Goal: Information Seeking & Learning: Check status

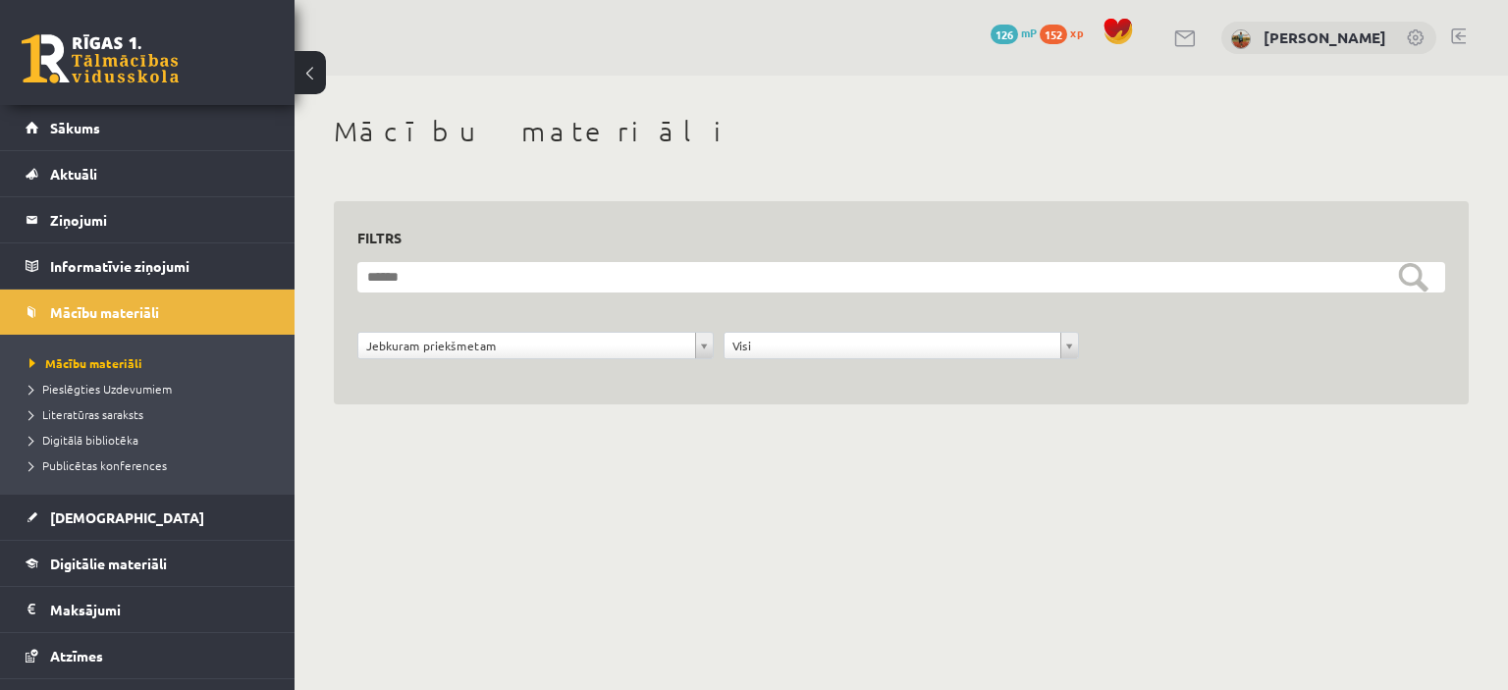
scroll to position [98, 0]
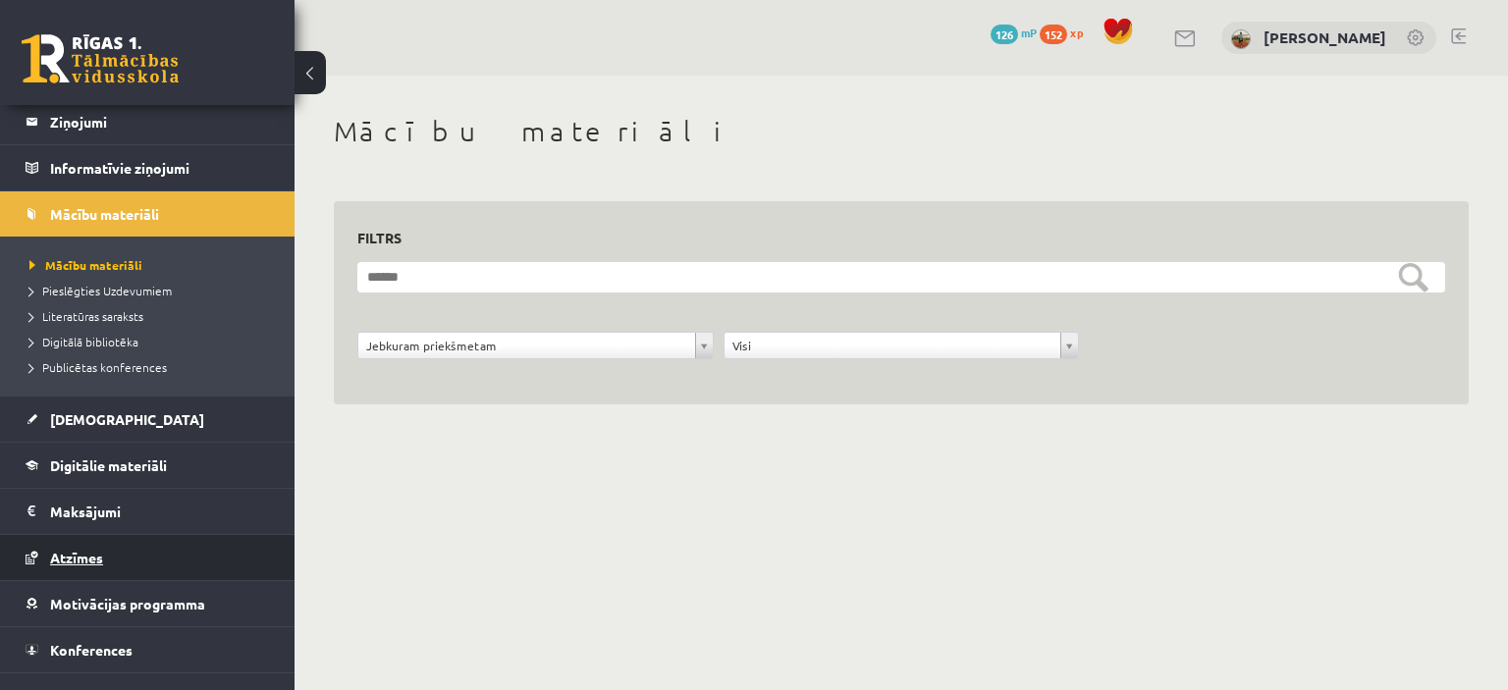
click at [84, 549] on span "Atzīmes" at bounding box center [76, 558] width 53 height 18
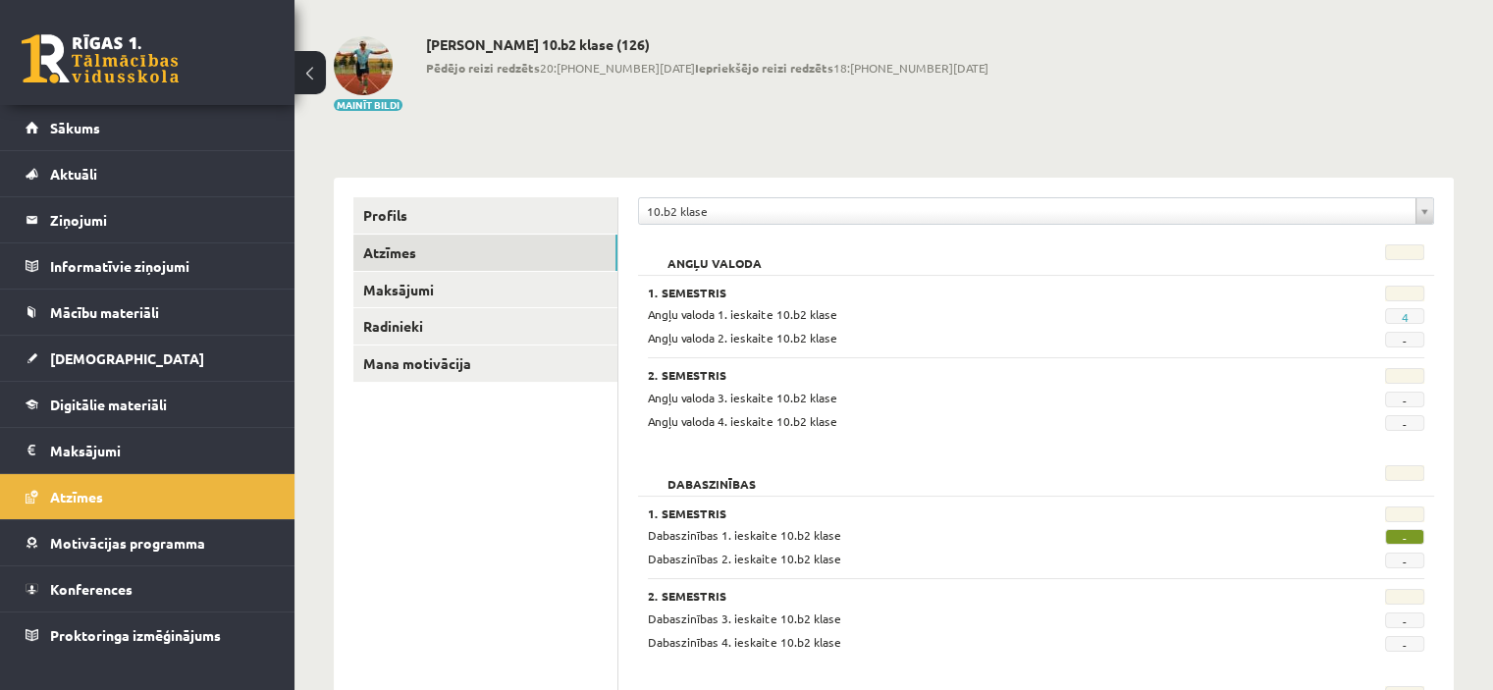
scroll to position [196, 0]
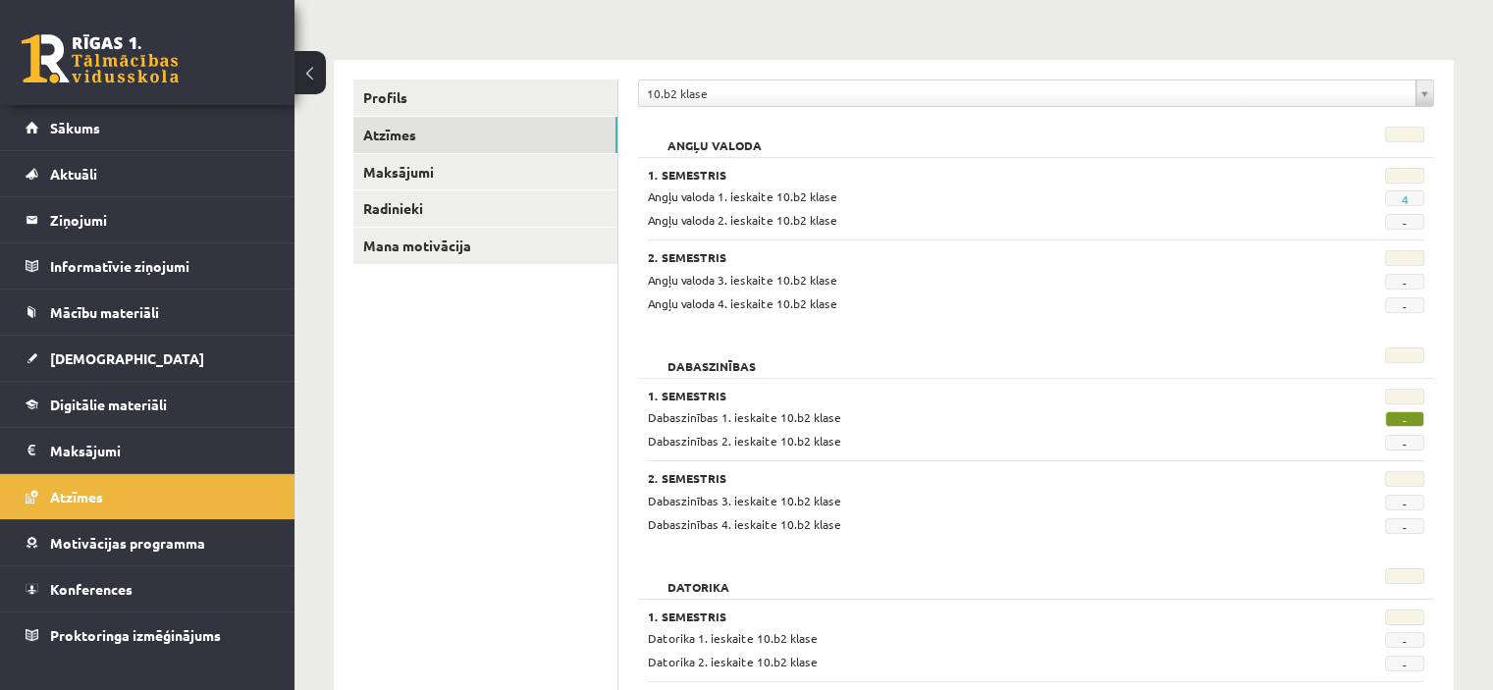
click at [1406, 420] on span "-" at bounding box center [1404, 419] width 39 height 16
click at [153, 141] on link "Sākums" at bounding box center [148, 127] width 244 height 45
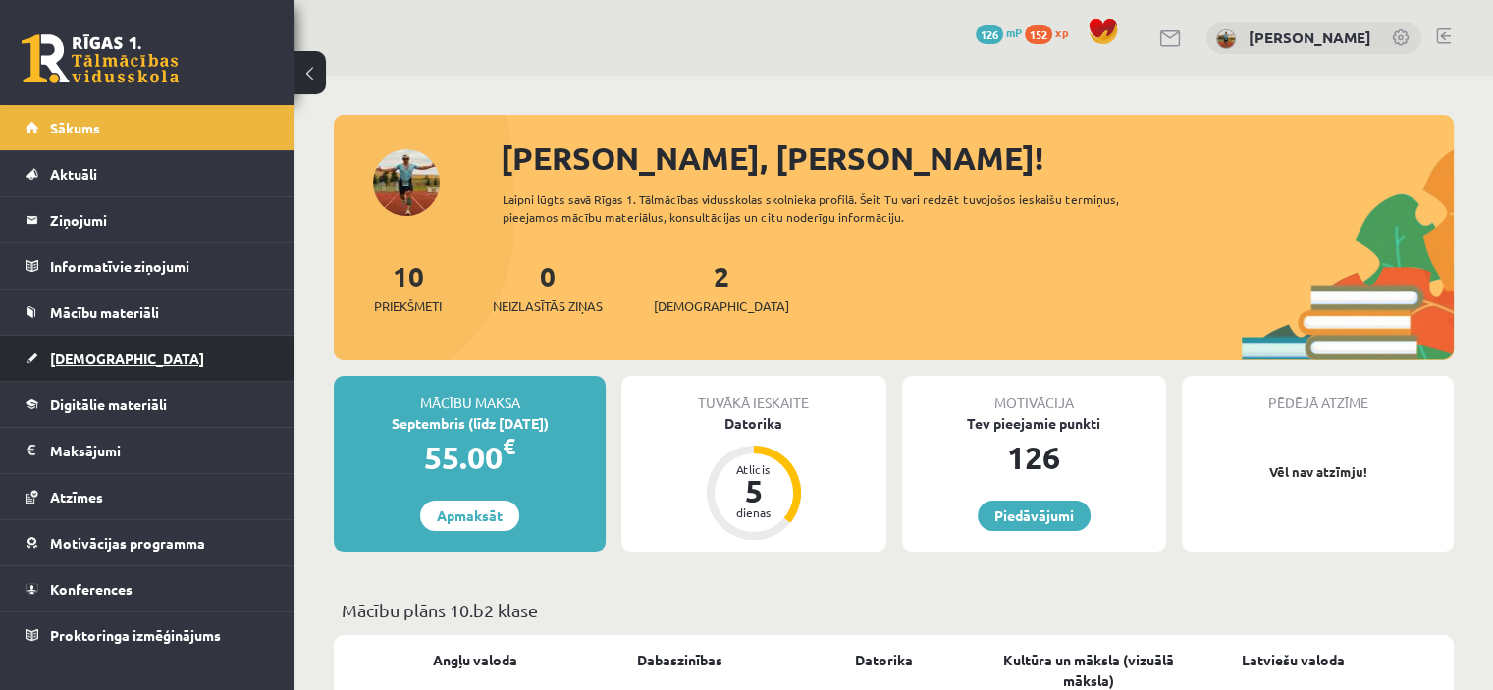
click at [92, 353] on span "[DEMOGRAPHIC_DATA]" at bounding box center [127, 358] width 154 height 18
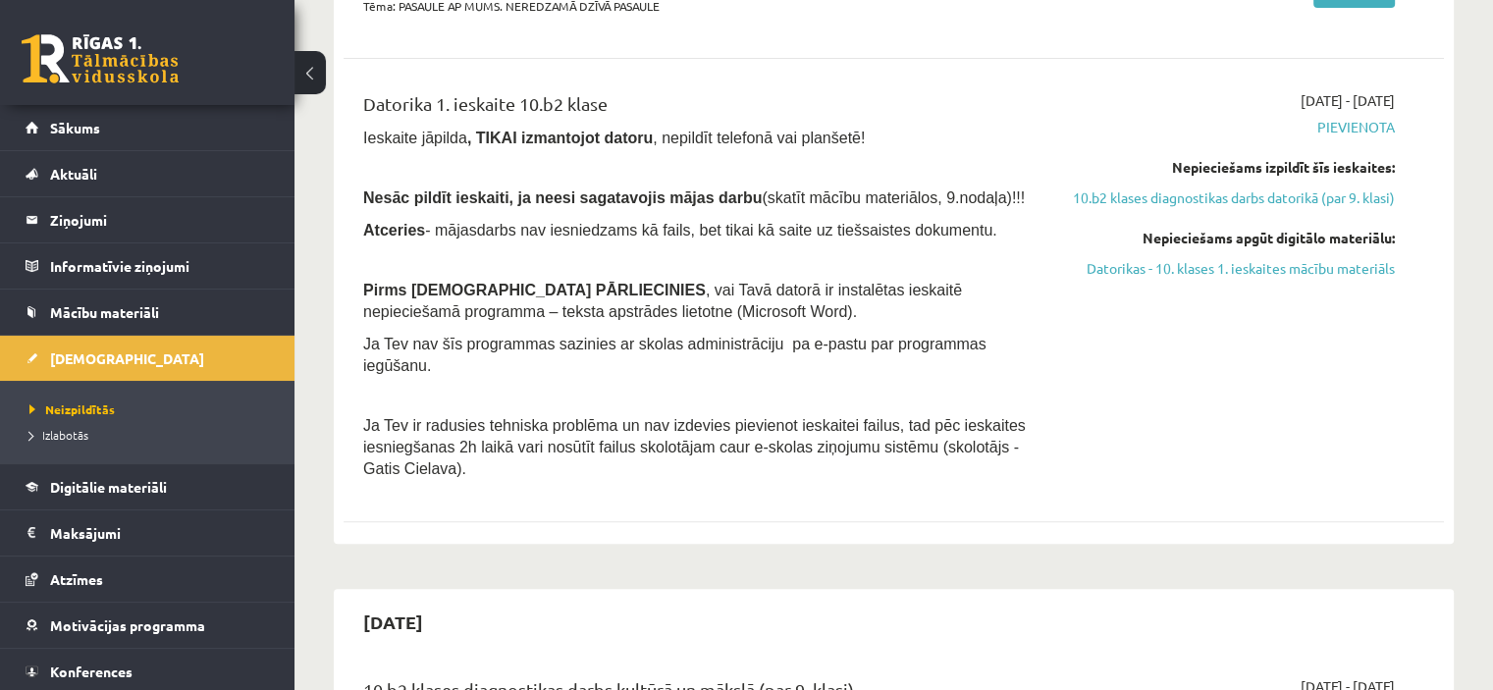
scroll to position [491, 0]
